Goal: Navigation & Orientation: Find specific page/section

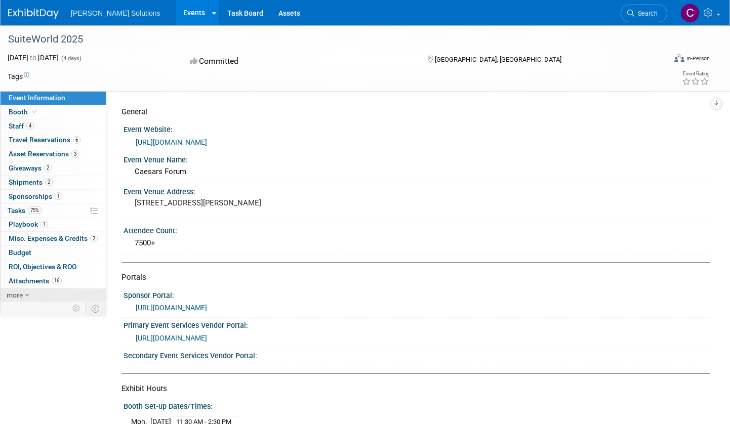
click at [25, 295] on icon at bounding box center [27, 295] width 5 height 7
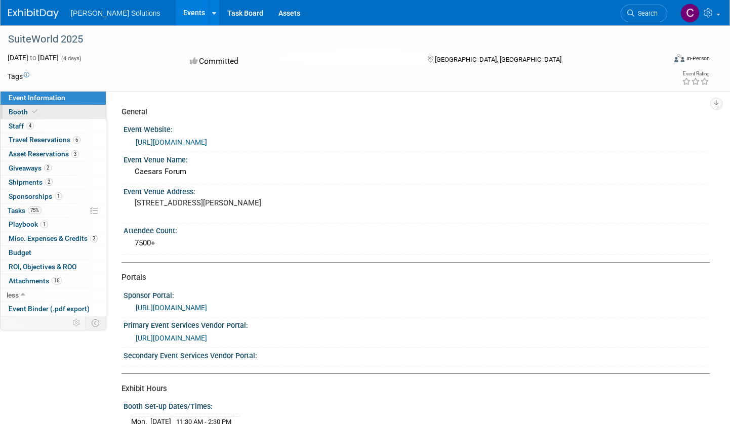
click at [20, 115] on span "Booth" at bounding box center [24, 112] width 31 height 8
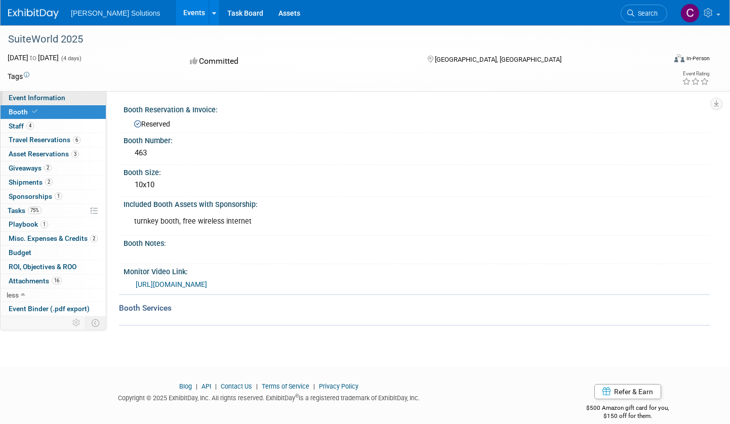
click at [45, 96] on span "Event Information" at bounding box center [37, 98] width 57 height 8
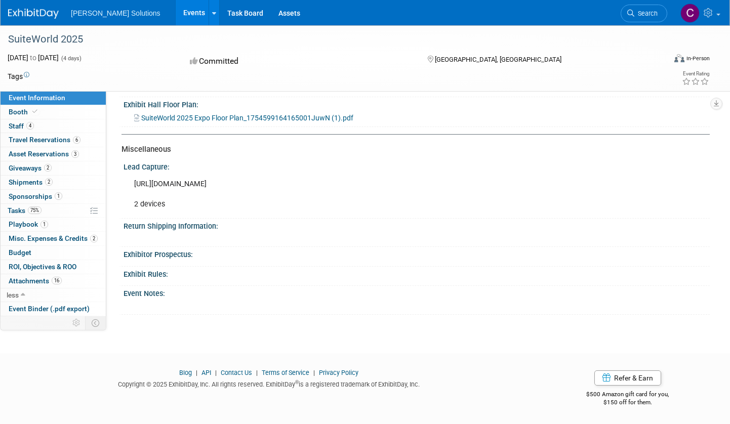
scroll to position [481, 0]
click at [69, 195] on link "1 Sponsorships 1" at bounding box center [53, 197] width 105 height 14
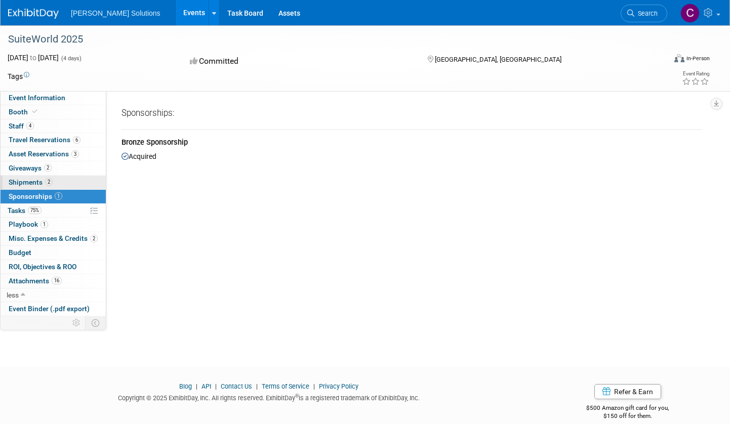
click at [67, 178] on link "2 Shipments 2" at bounding box center [53, 183] width 105 height 14
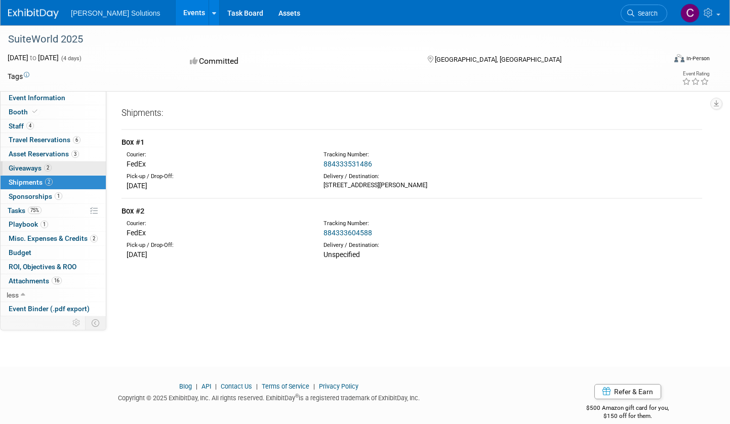
click at [67, 166] on link "2 Giveaways 2" at bounding box center [53, 168] width 105 height 14
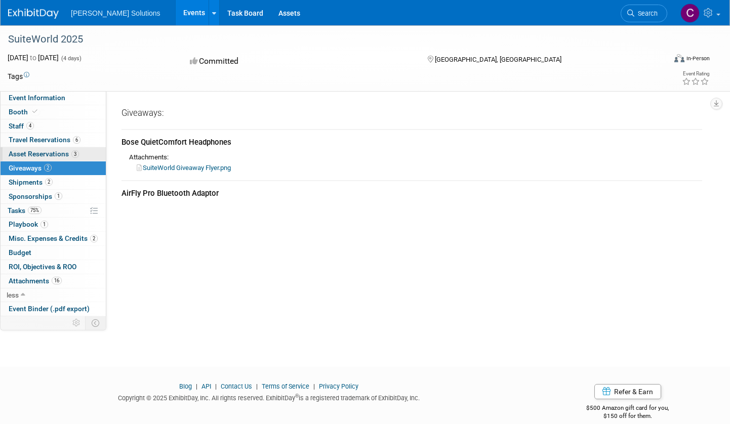
click at [81, 151] on link "3 Asset Reservations 3" at bounding box center [53, 154] width 105 height 14
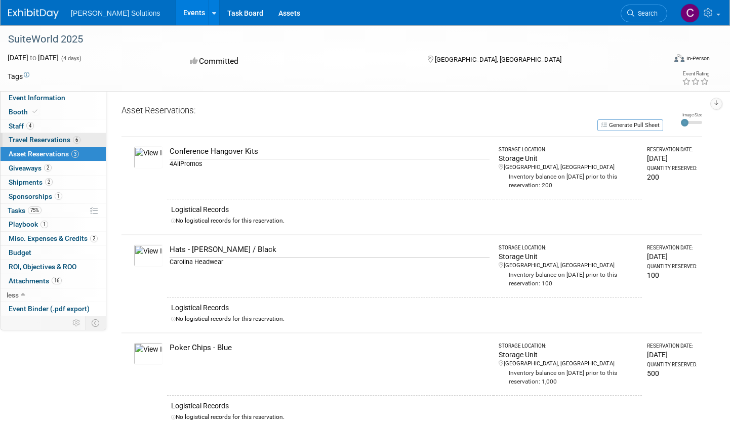
click at [86, 140] on link "6 Travel Reservations 6" at bounding box center [53, 140] width 105 height 14
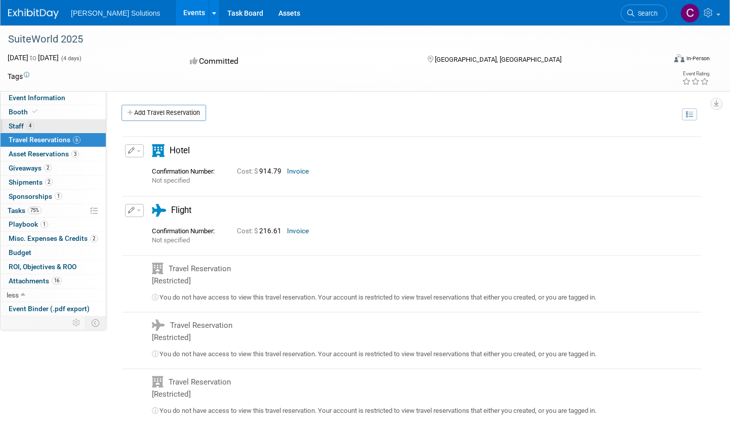
click at [77, 126] on link "4 Staff 4" at bounding box center [53, 126] width 105 height 14
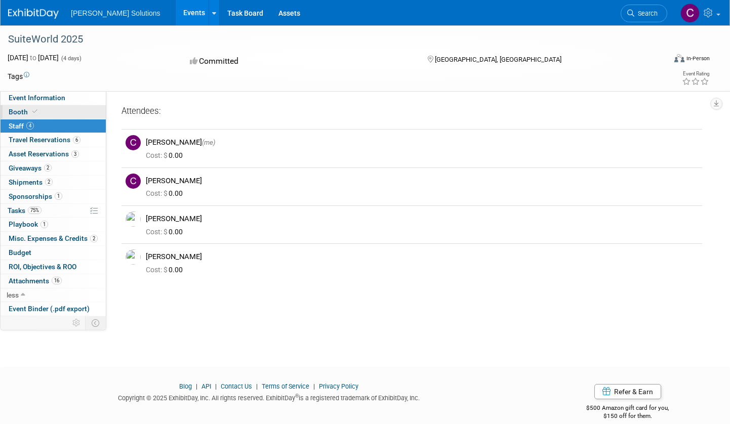
click at [65, 112] on link "Booth" at bounding box center [53, 112] width 105 height 14
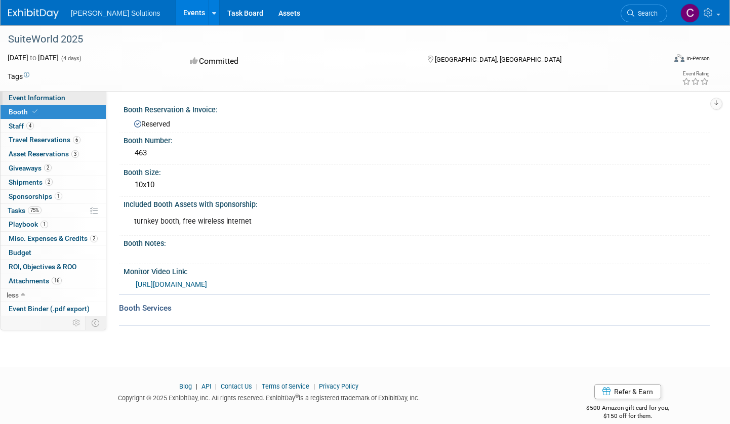
click at [81, 100] on link "Event Information" at bounding box center [53, 98] width 105 height 14
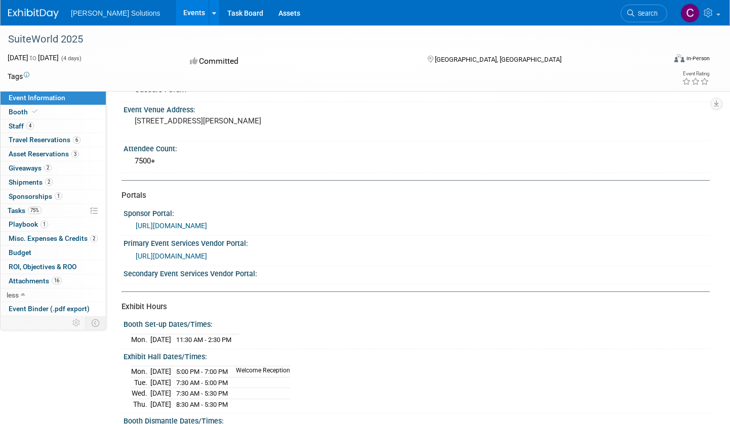
scroll to position [86, 0]
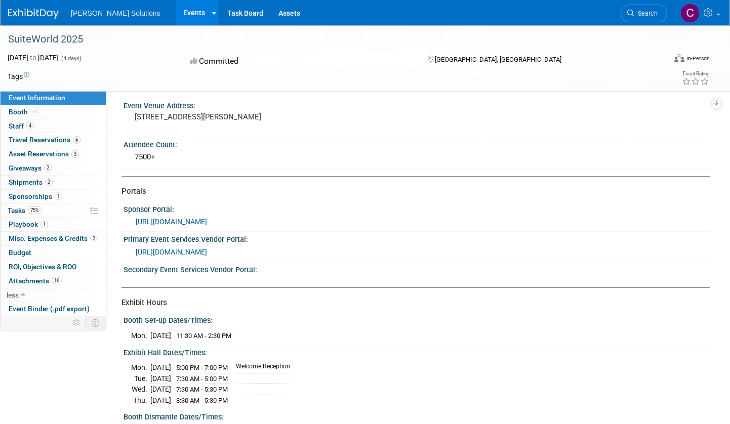
click at [207, 256] on link "[URL][DOMAIN_NAME]" at bounding box center [171, 252] width 71 height 8
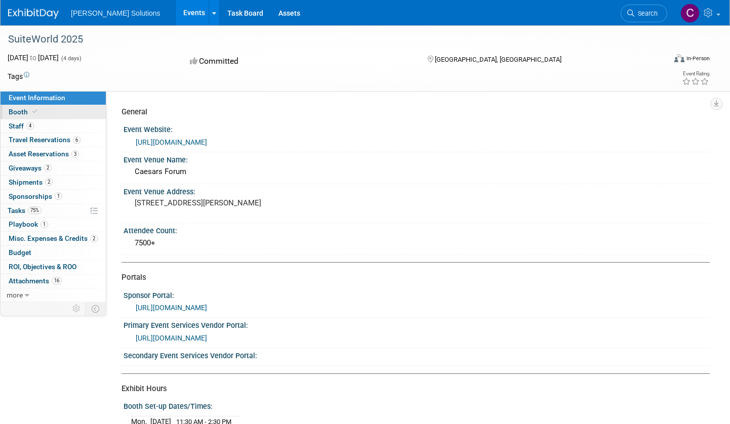
click at [16, 108] on span "Booth" at bounding box center [24, 112] width 31 height 8
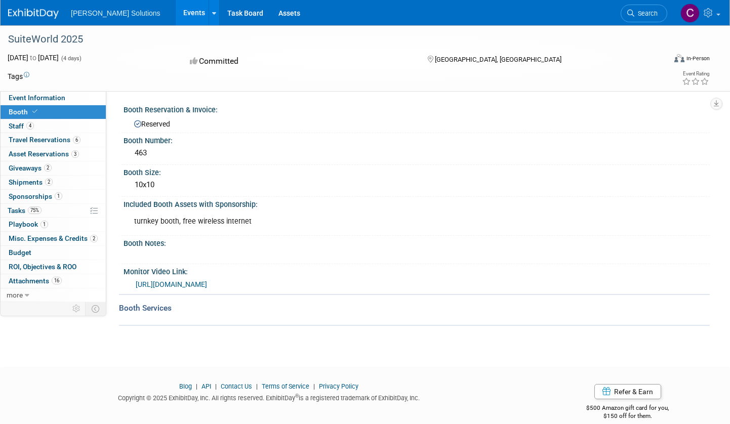
click at [154, 312] on div "Booth Services" at bounding box center [414, 308] width 590 height 11
click at [15, 127] on span "Staff 4" at bounding box center [21, 126] width 25 height 8
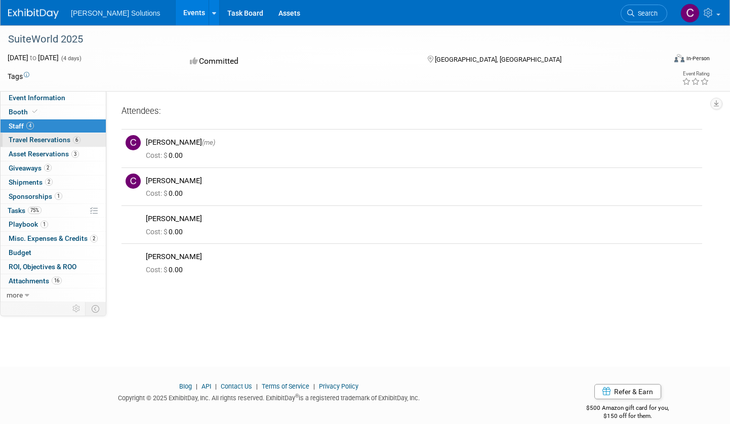
click at [16, 136] on span "Travel Reservations 6" at bounding box center [45, 140] width 72 height 8
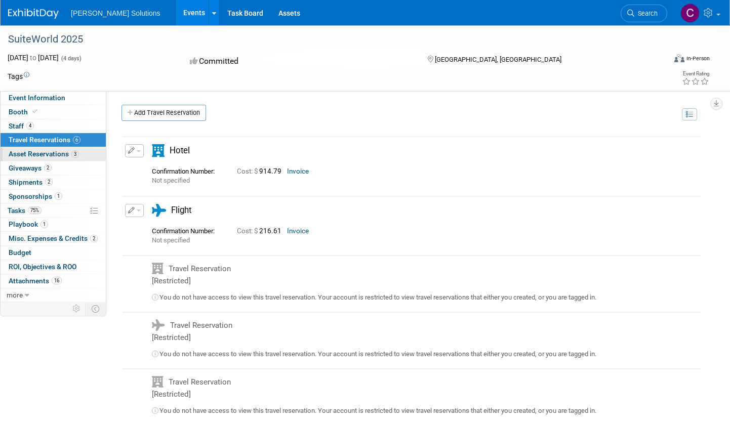
click at [21, 153] on span "Asset Reservations 3" at bounding box center [44, 154] width 70 height 8
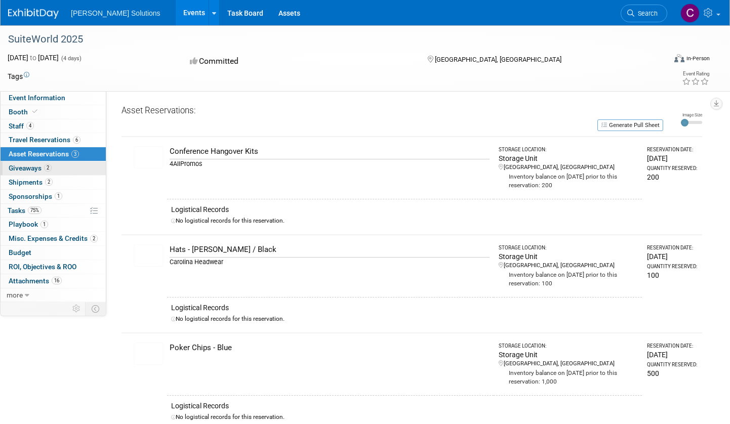
click at [25, 169] on span "Giveaways 2" at bounding box center [30, 168] width 43 height 8
